Goal: Navigation & Orientation: Find specific page/section

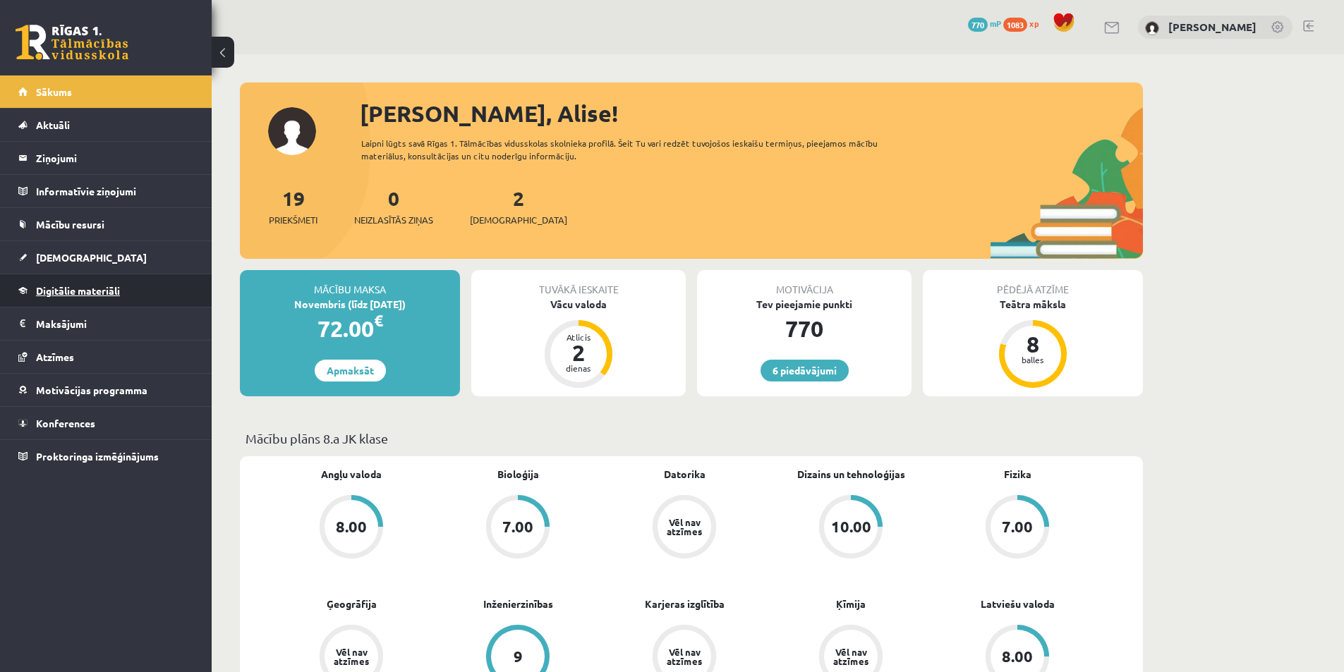
click at [116, 292] on span "Digitālie materiāli" at bounding box center [78, 290] width 84 height 13
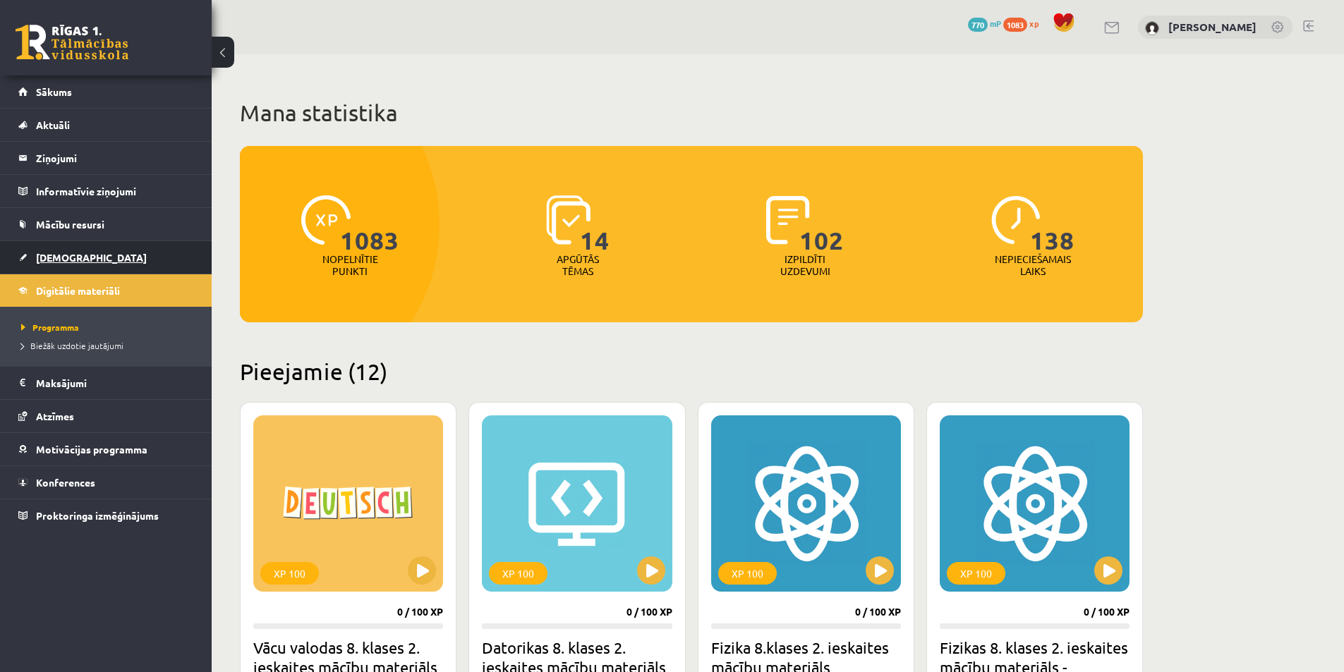
click at [72, 257] on span "[DEMOGRAPHIC_DATA]" at bounding box center [91, 257] width 111 height 13
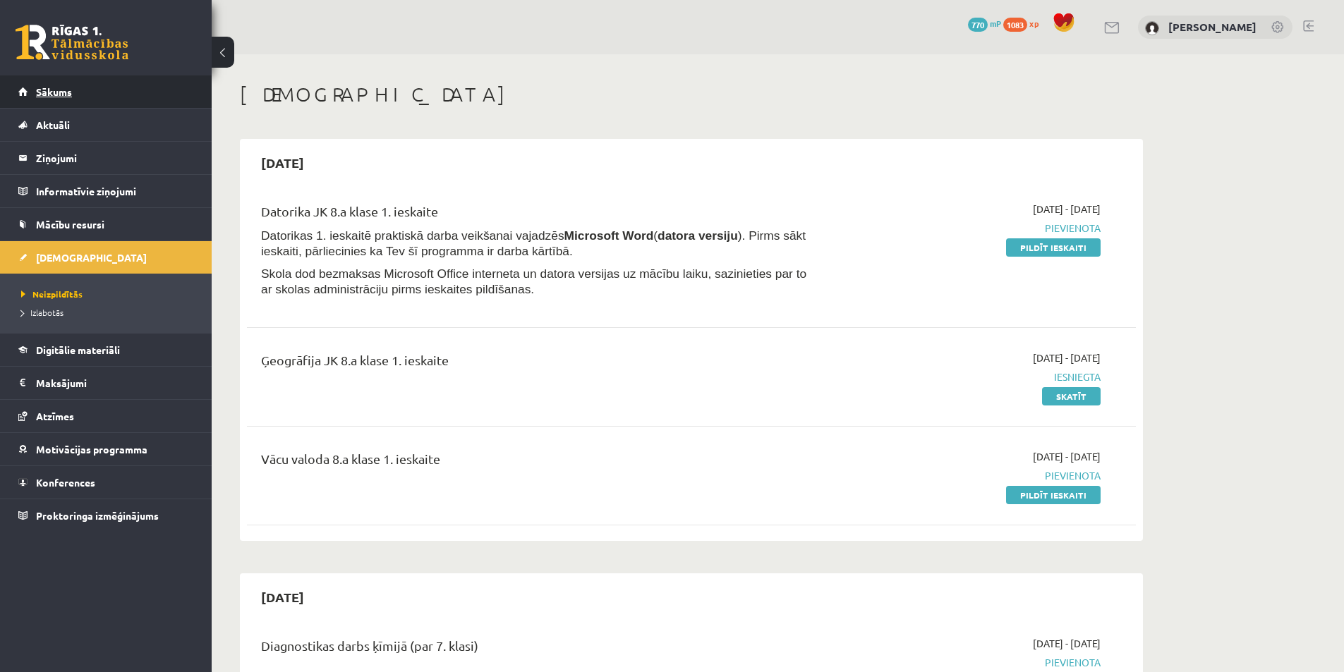
click at [37, 91] on span "Sākums" at bounding box center [54, 91] width 36 height 13
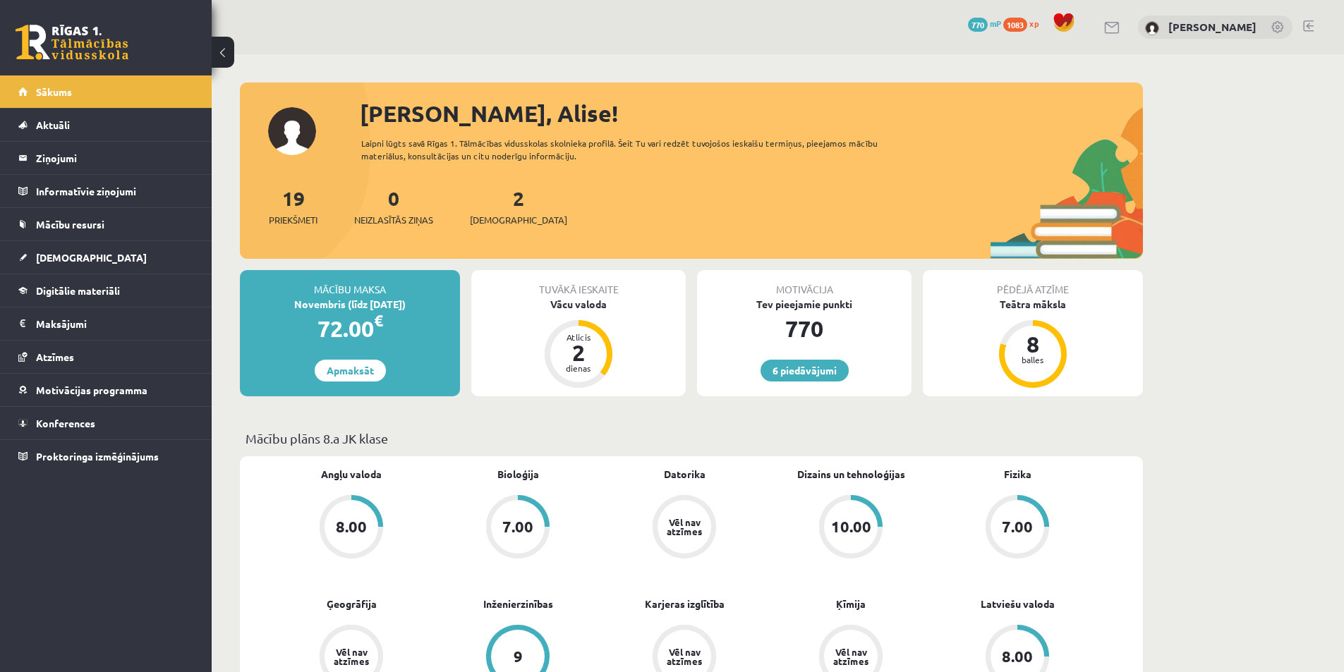
click at [1311, 19] on div "6 Dāvanas 770 mP 1083 xp Alise Dilevka" at bounding box center [778, 27] width 1132 height 54
click at [1308, 26] on link at bounding box center [1308, 25] width 11 height 11
